Goal: Task Accomplishment & Management: Use online tool/utility

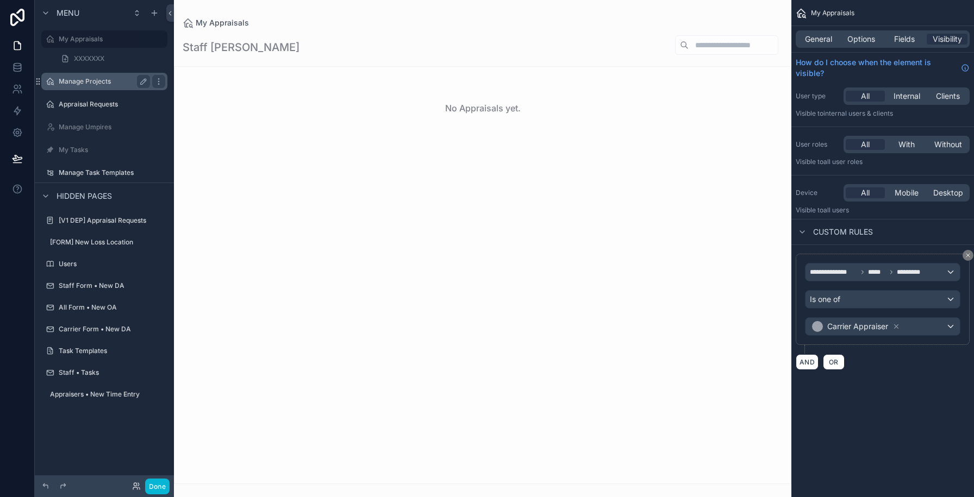
click at [84, 84] on label "Manage Projects" at bounding box center [102, 81] width 87 height 9
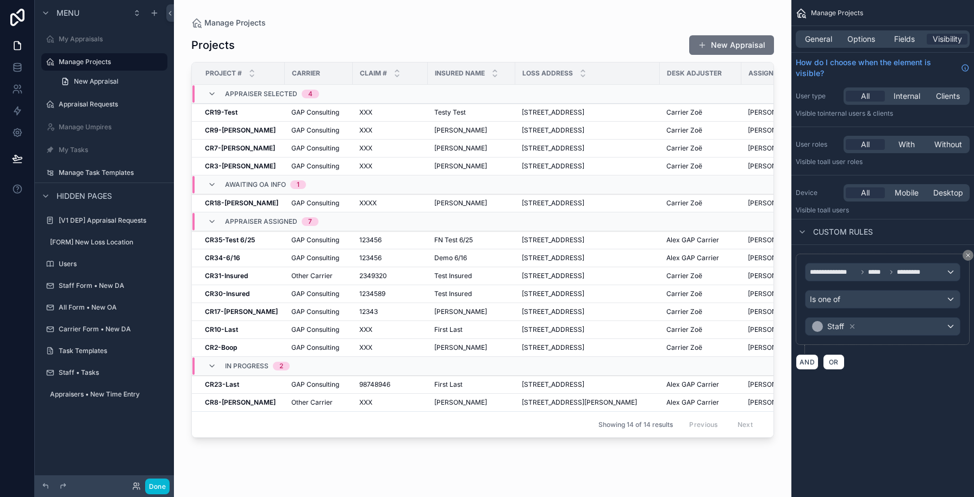
click at [273, 134] on div "scrollable content" at bounding box center [483, 242] width 618 height 484
click at [272, 130] on div "CR9-McDonald CR9-McDonald" at bounding box center [241, 130] width 73 height 9
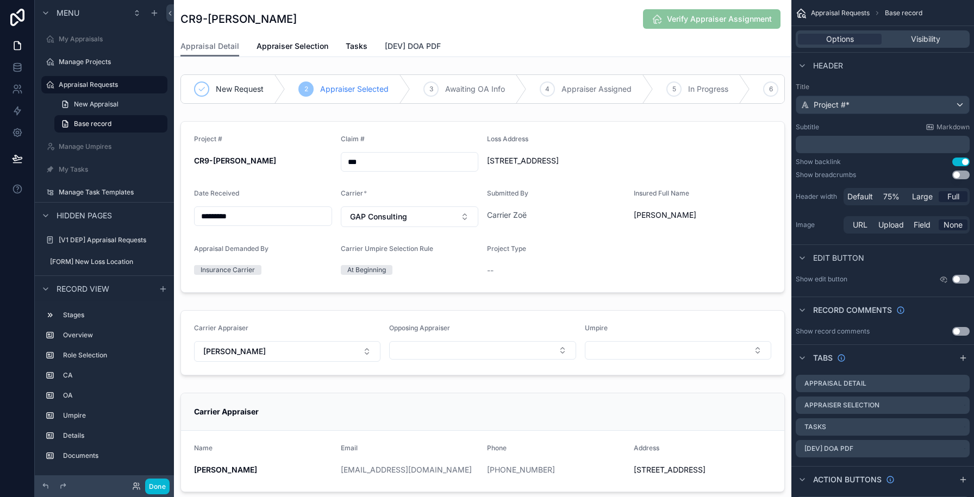
click at [407, 49] on span "[DEV] DOA PDF" at bounding box center [413, 46] width 56 height 11
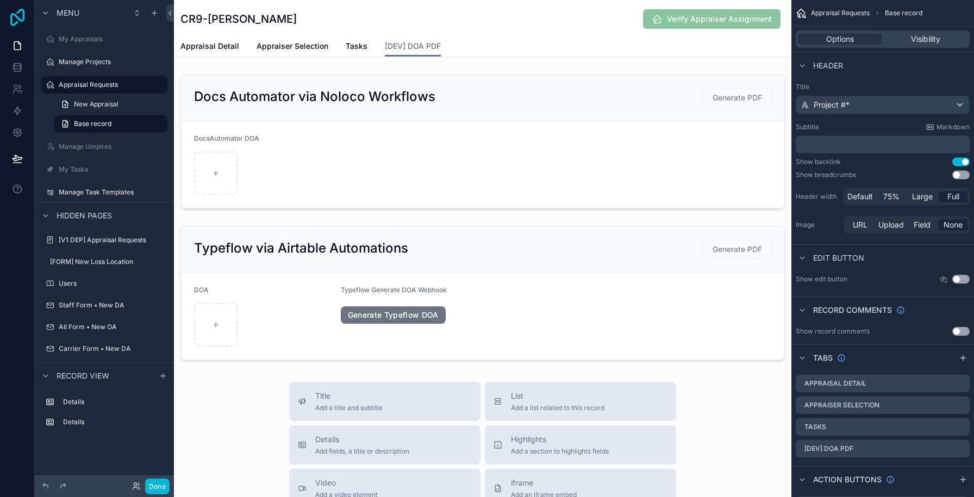
click at [16, 20] on icon at bounding box center [18, 17] width 22 height 17
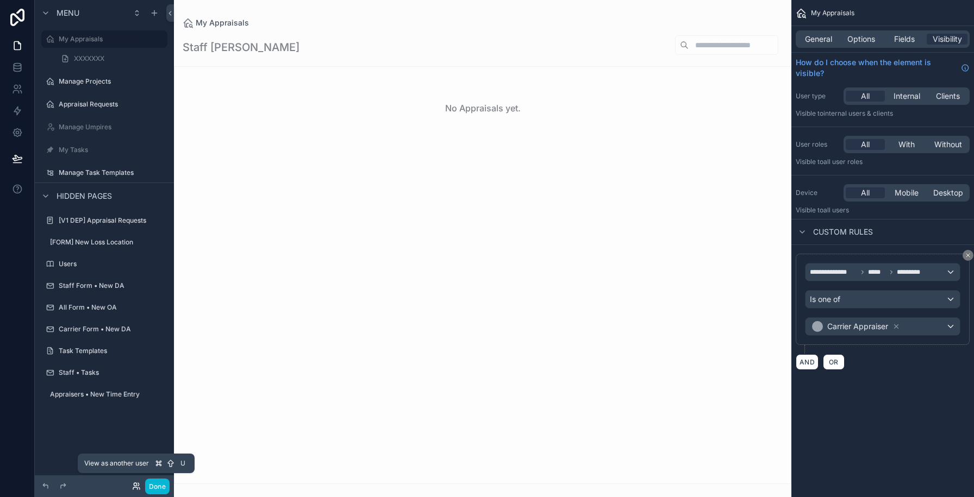
click at [134, 486] on icon at bounding box center [135, 484] width 3 height 3
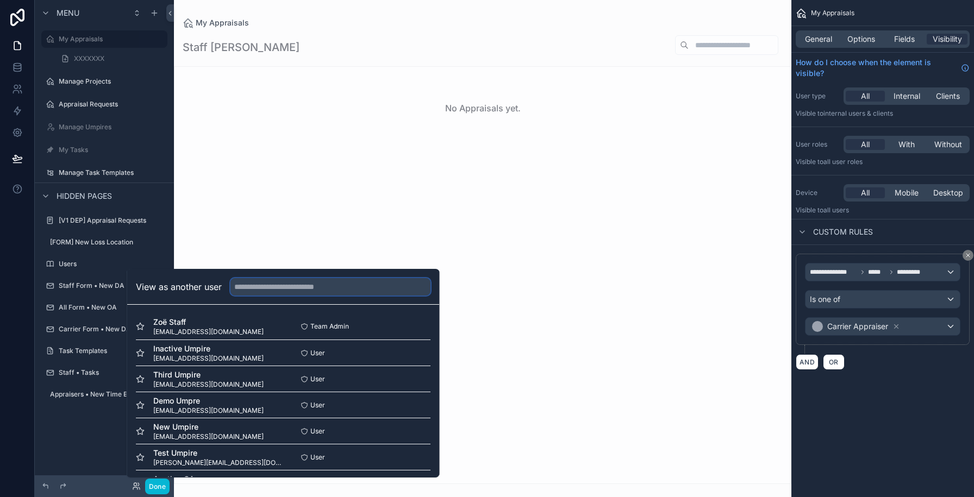
click at [269, 289] on input "text" at bounding box center [331, 286] width 200 height 17
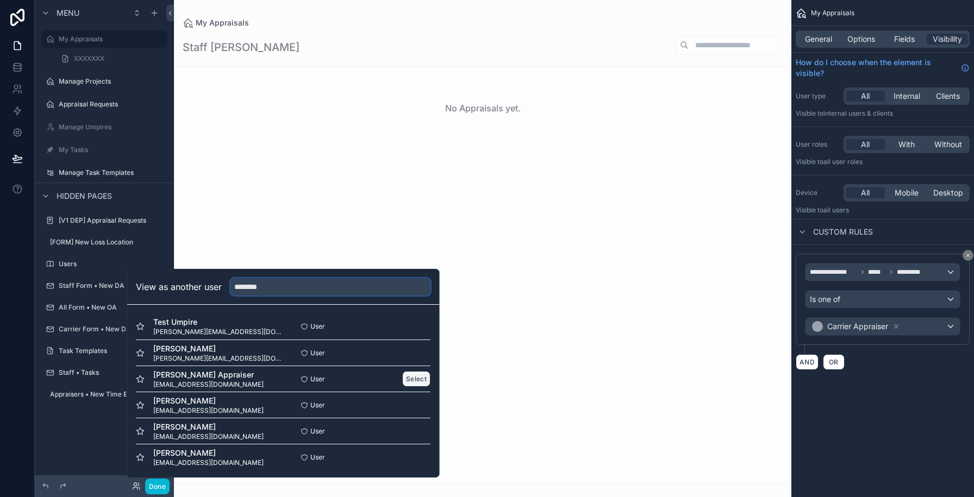
type input "********"
click at [415, 383] on button "Select" at bounding box center [416, 379] width 28 height 16
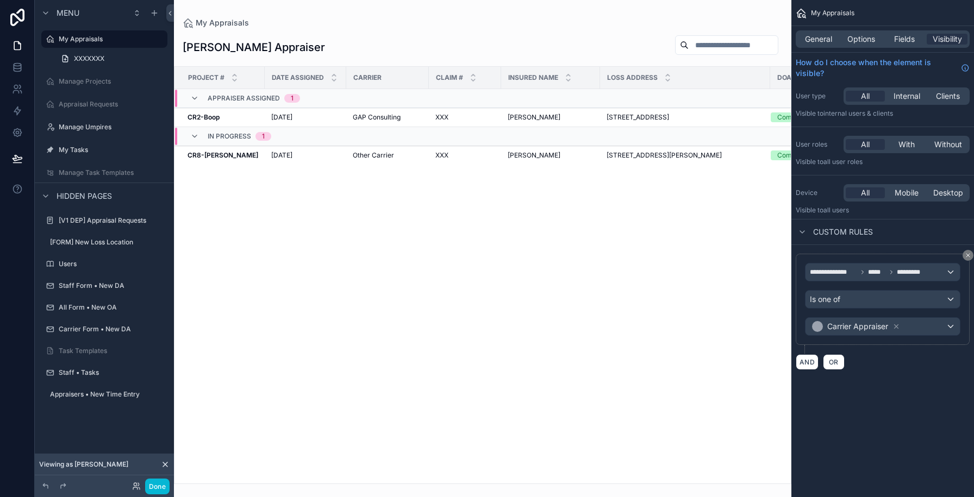
click at [327, 123] on div "scrollable content" at bounding box center [483, 248] width 618 height 497
click at [328, 116] on div "7/16/2025 7/16/2025" at bounding box center [305, 117] width 69 height 9
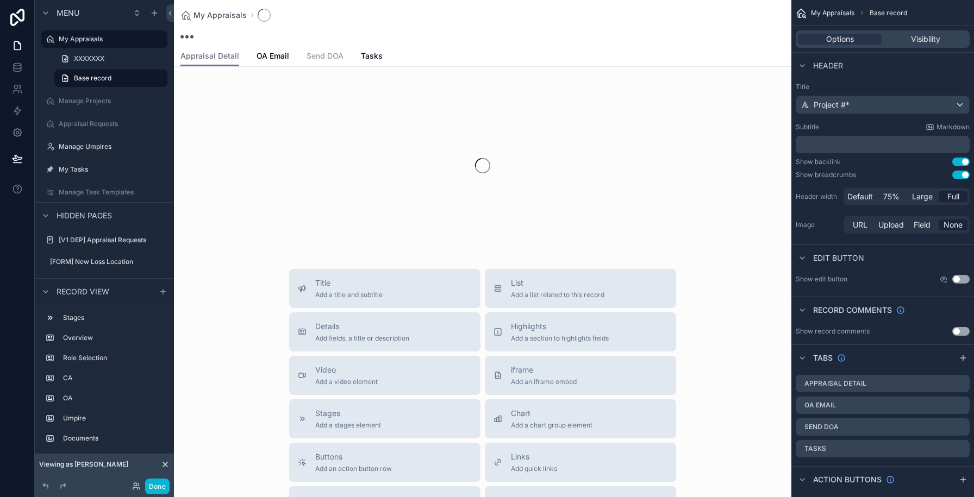
click at [330, 57] on span "Send DOA" at bounding box center [325, 56] width 37 height 11
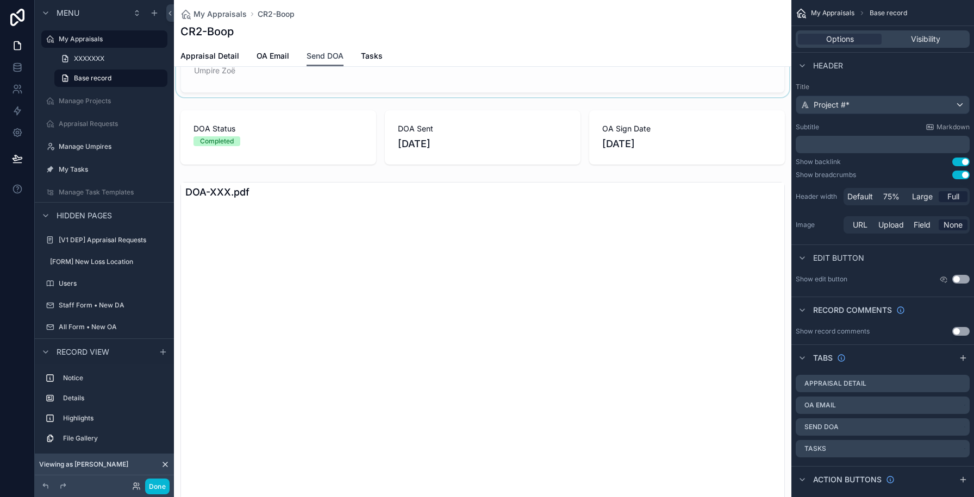
scroll to position [113, 0]
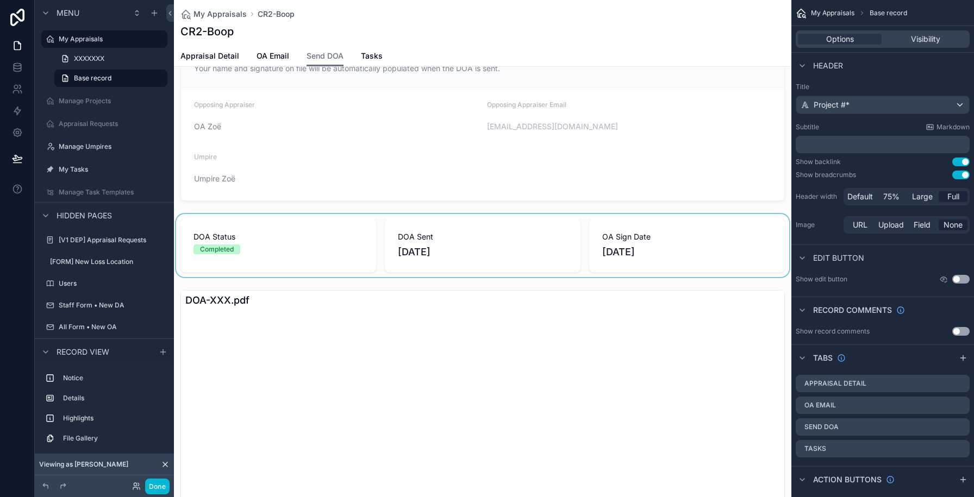
click at [481, 266] on div "scrollable content" at bounding box center [483, 245] width 618 height 63
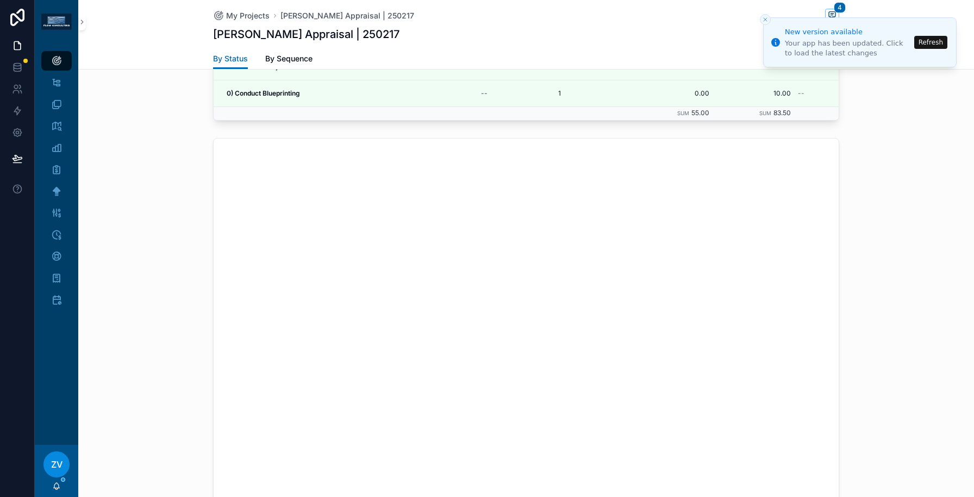
scroll to position [1491, 0]
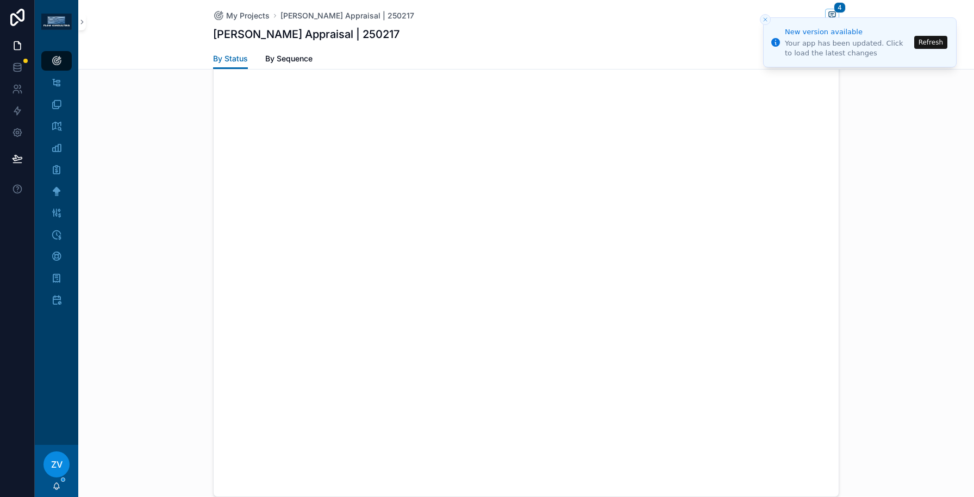
click at [863, 237] on div "scrollable content" at bounding box center [526, 248] width 896 height 507
click at [885, 170] on div "scrollable content" at bounding box center [526, 248] width 896 height 507
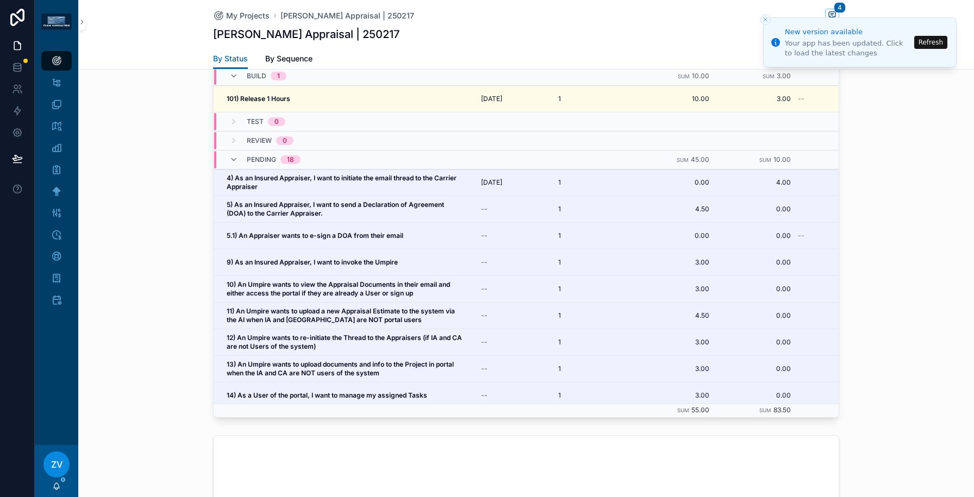
scroll to position [832, 0]
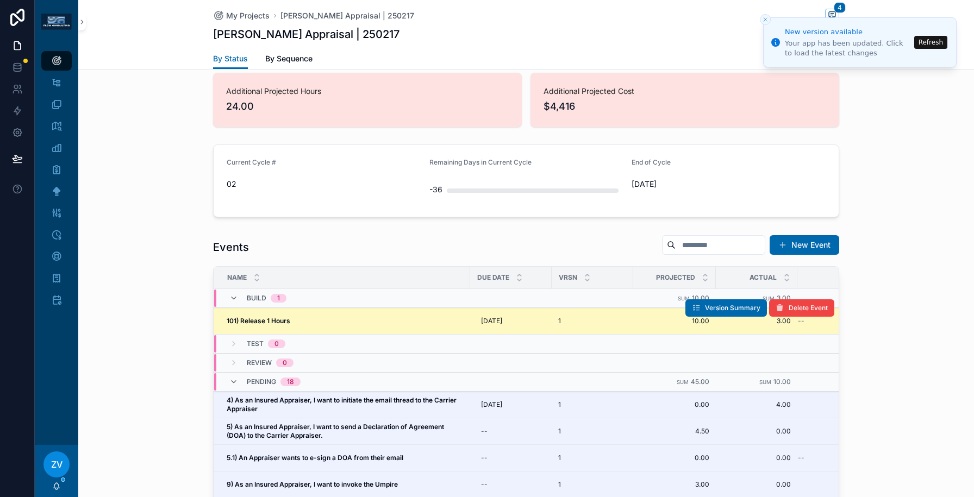
click at [374, 316] on td "101) Release 1 Hours 101) Release 1 Hours" at bounding box center [342, 321] width 257 height 27
click at [362, 321] on div "101) Release 1 Hours 101) Release 1 Hours" at bounding box center [345, 321] width 237 height 9
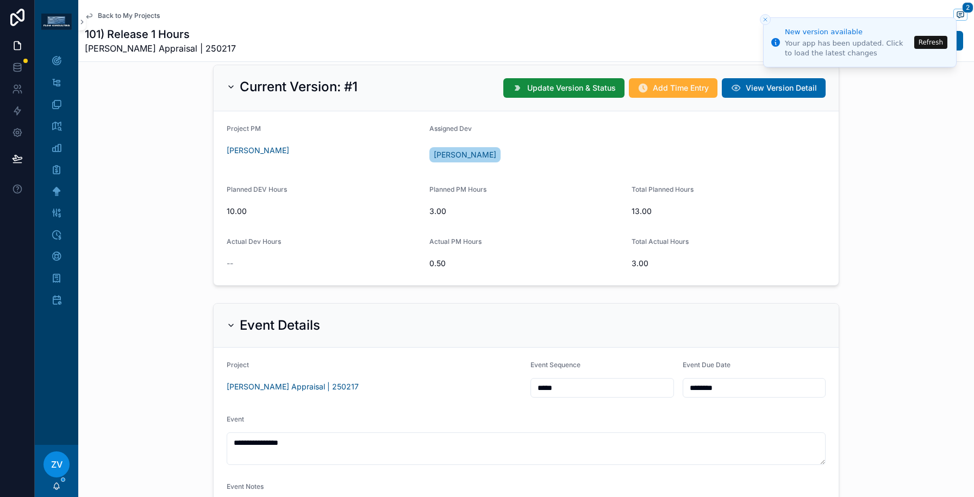
scroll to position [71, 0]
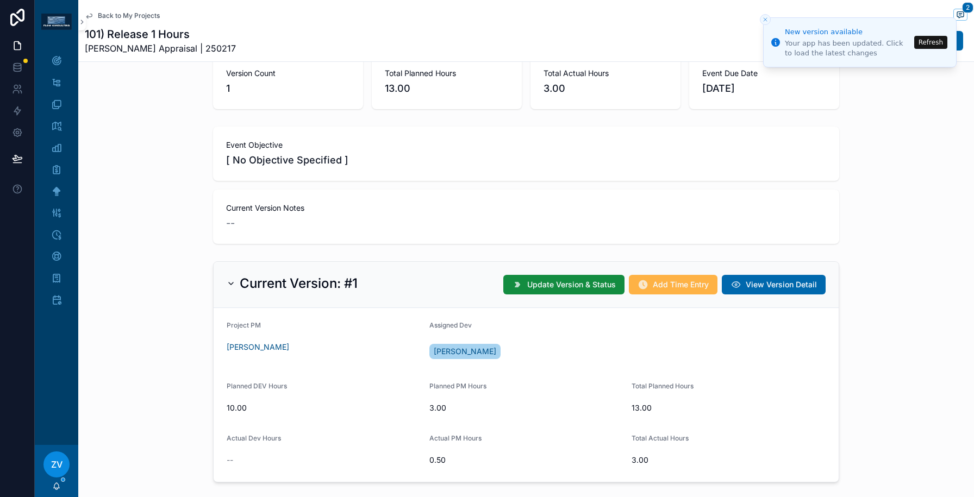
click at [671, 289] on span "Add Time Entry" at bounding box center [681, 284] width 56 height 11
